Goal: Task Accomplishment & Management: Manage account settings

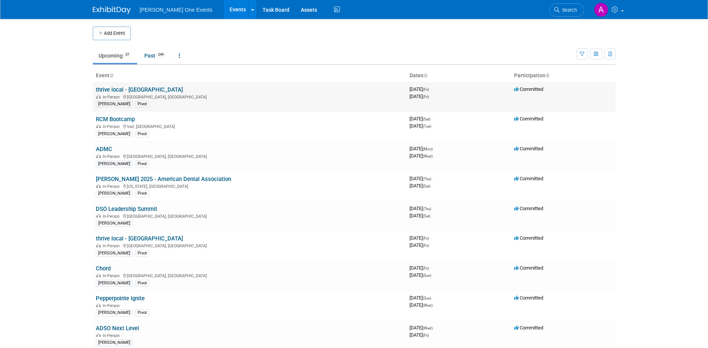
click at [155, 89] on link "thrive local - [GEOGRAPHIC_DATA]" at bounding box center [139, 89] width 87 height 7
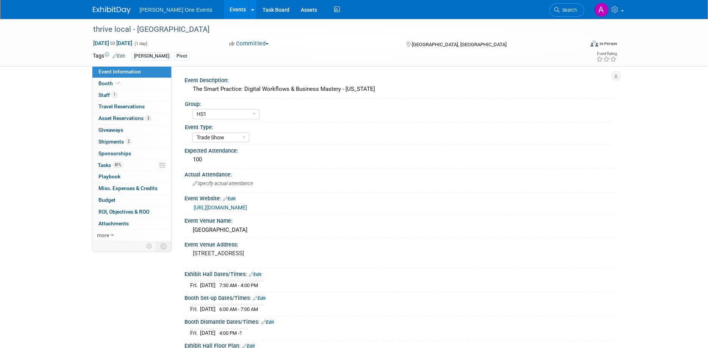
select select "HS1"
select select "Trade Show"
click at [120, 141] on span "Shipments 2" at bounding box center [115, 142] width 33 height 6
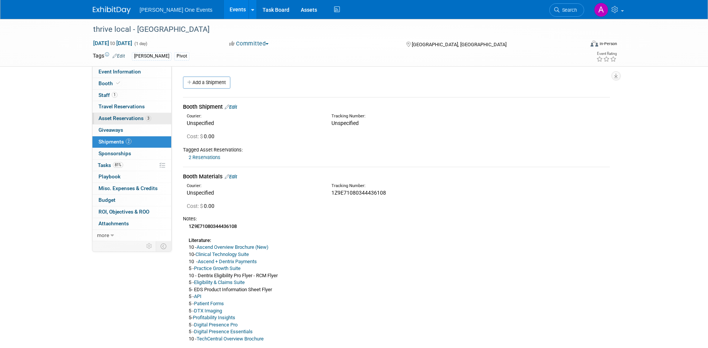
click at [115, 117] on span "Asset Reservations 3" at bounding box center [125, 118] width 53 height 6
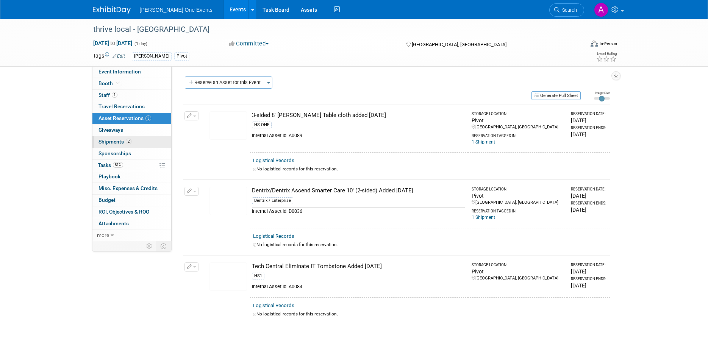
click at [116, 142] on span "Shipments 2" at bounding box center [115, 142] width 33 height 6
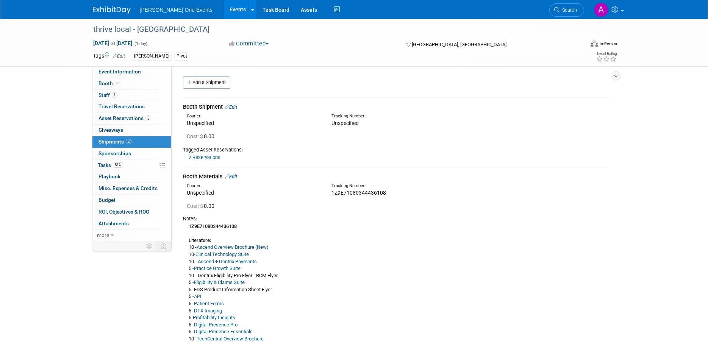
click at [236, 106] on link "Edit" at bounding box center [231, 107] width 13 height 6
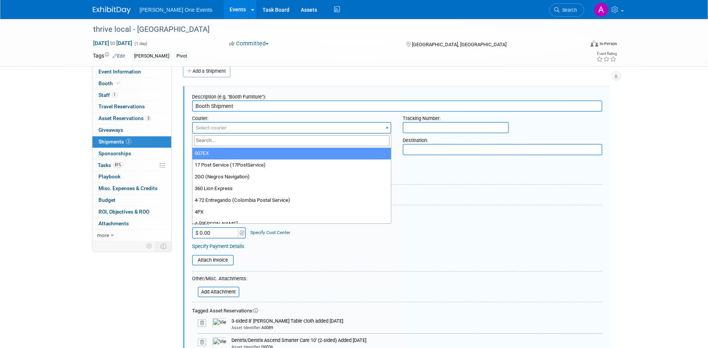
click at [205, 128] on span "Select courier" at bounding box center [211, 128] width 31 height 6
type input "Fed"
select select "206"
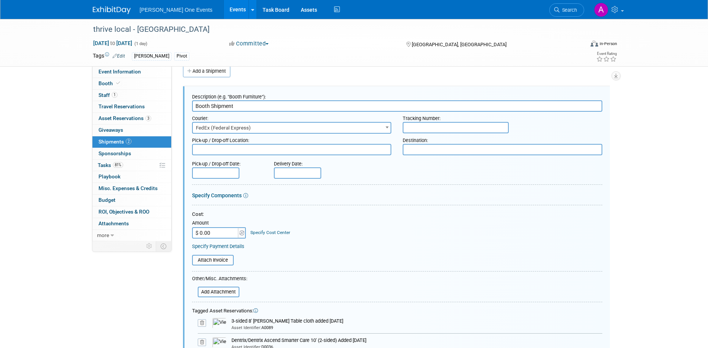
click at [479, 123] on input "text" at bounding box center [456, 127] width 106 height 11
paste input "884895121339 884895338579"
click at [442, 127] on input "884895121339 884895338579" at bounding box center [456, 127] width 106 height 11
type input "884895121339, 884895338579"
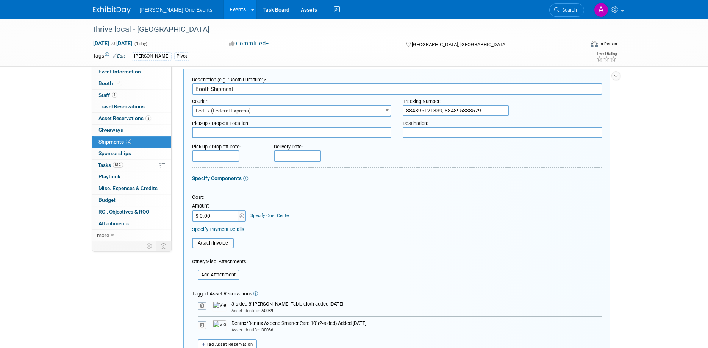
scroll to position [11, 0]
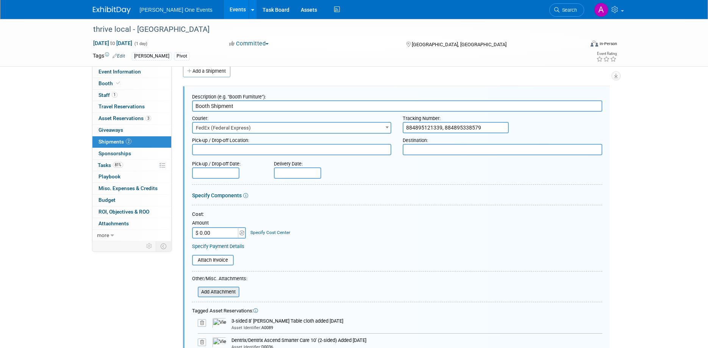
click at [219, 288] on input "file" at bounding box center [194, 292] width 90 height 9
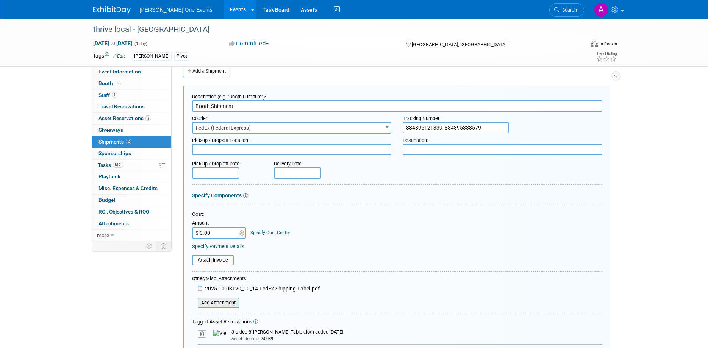
click at [226, 300] on input "file" at bounding box center [194, 303] width 90 height 9
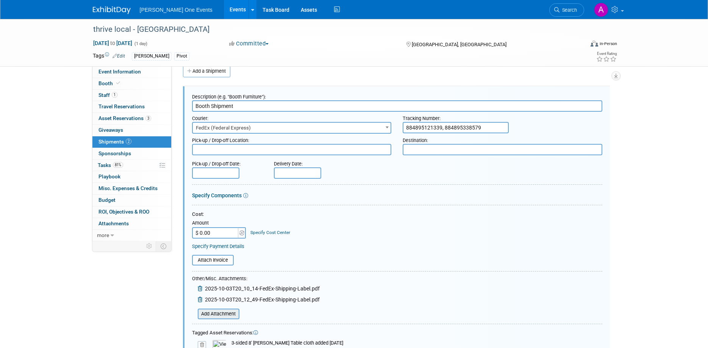
click at [227, 316] on input "file" at bounding box center [194, 314] width 90 height 9
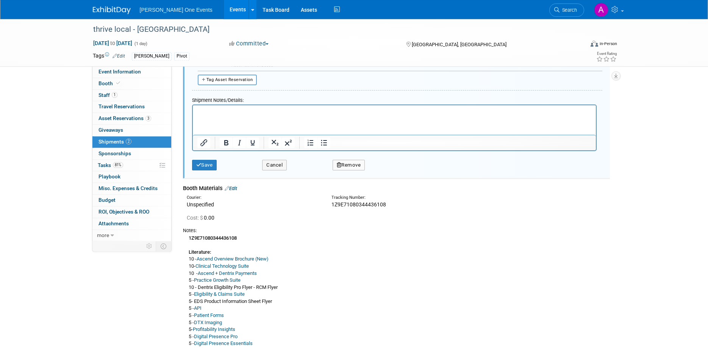
scroll to position [282, 0]
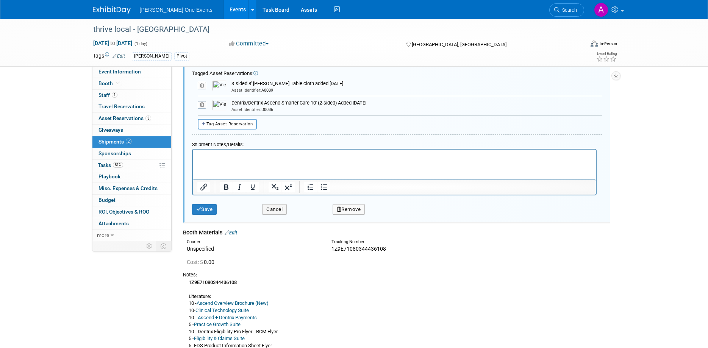
click at [223, 160] on html at bounding box center [393, 154] width 403 height 11
click at [198, 211] on icon "submit" at bounding box center [198, 209] width 5 height 5
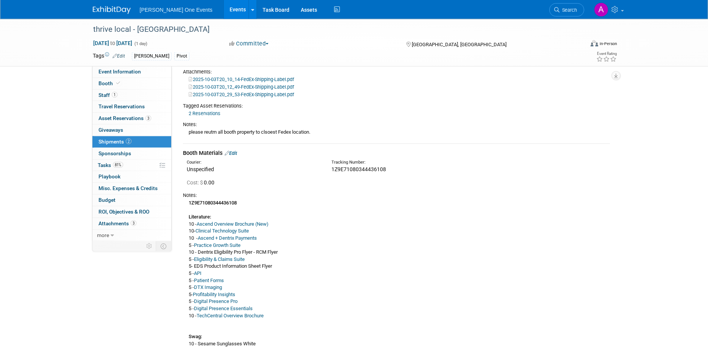
scroll to position [0, 0]
